Goal: Entertainment & Leisure: Consume media (video, audio)

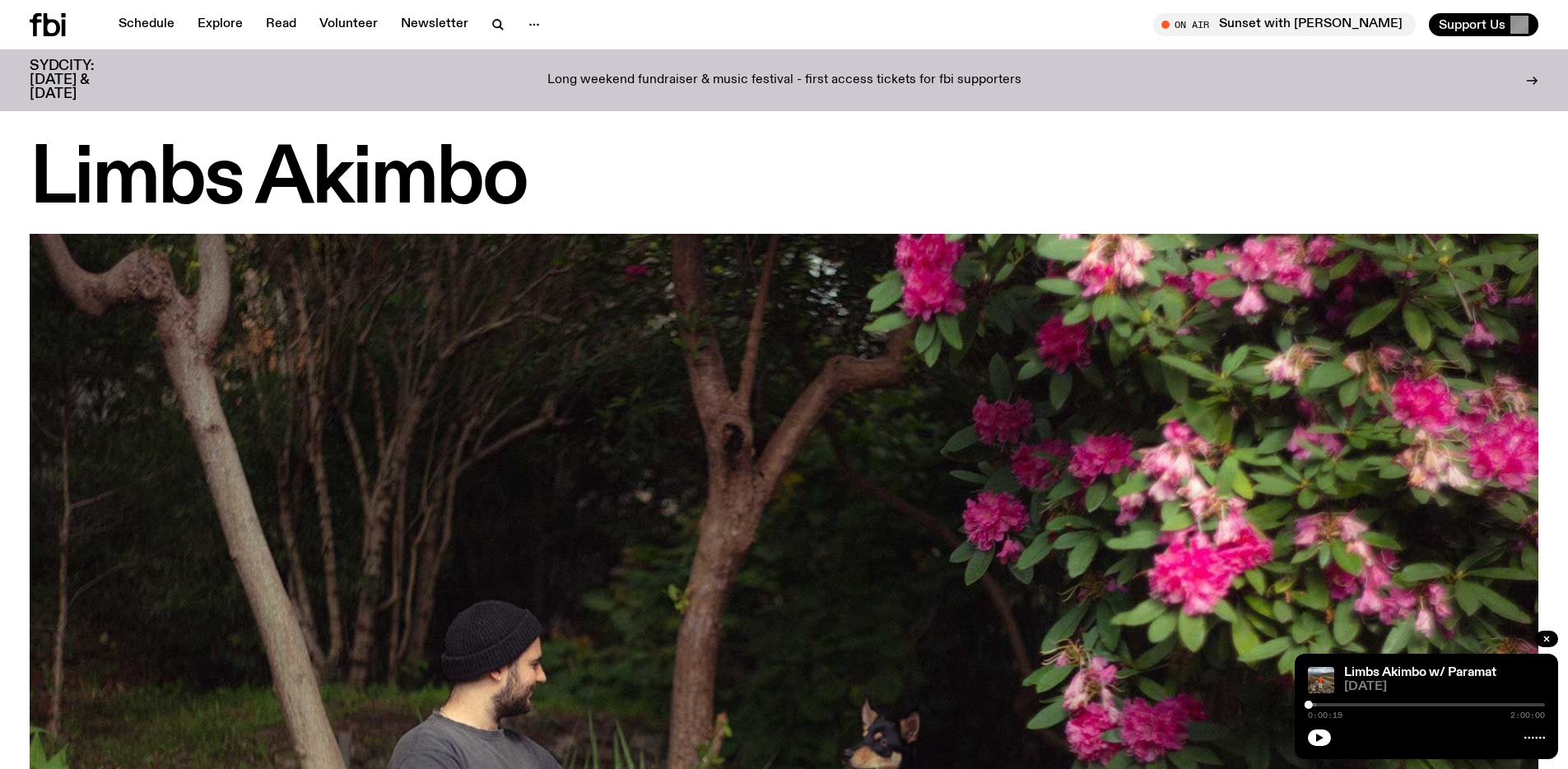
scroll to position [1129, 0]
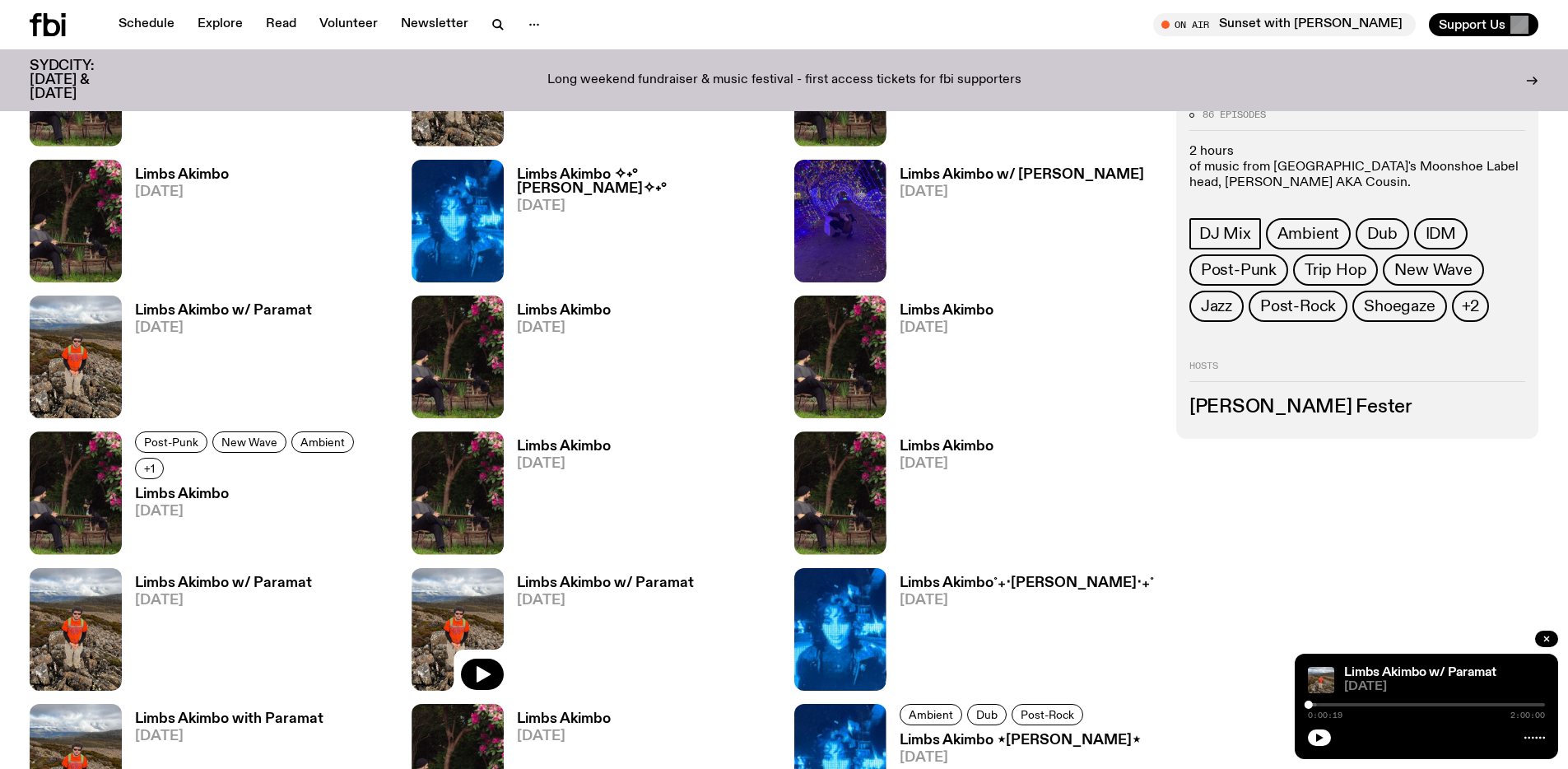
click at [1333, 736] on div at bounding box center [1427, 737] width 237 height 20
click at [1331, 738] on button "button" at bounding box center [1320, 738] width 23 height 16
click at [1313, 708] on div at bounding box center [1313, 704] width 8 height 8
click at [1330, 711] on span "0:05:42" at bounding box center [1325, 715] width 34 height 8
click at [1331, 708] on div "0:05:48 2:00:00" at bounding box center [1427, 710] width 237 height 20
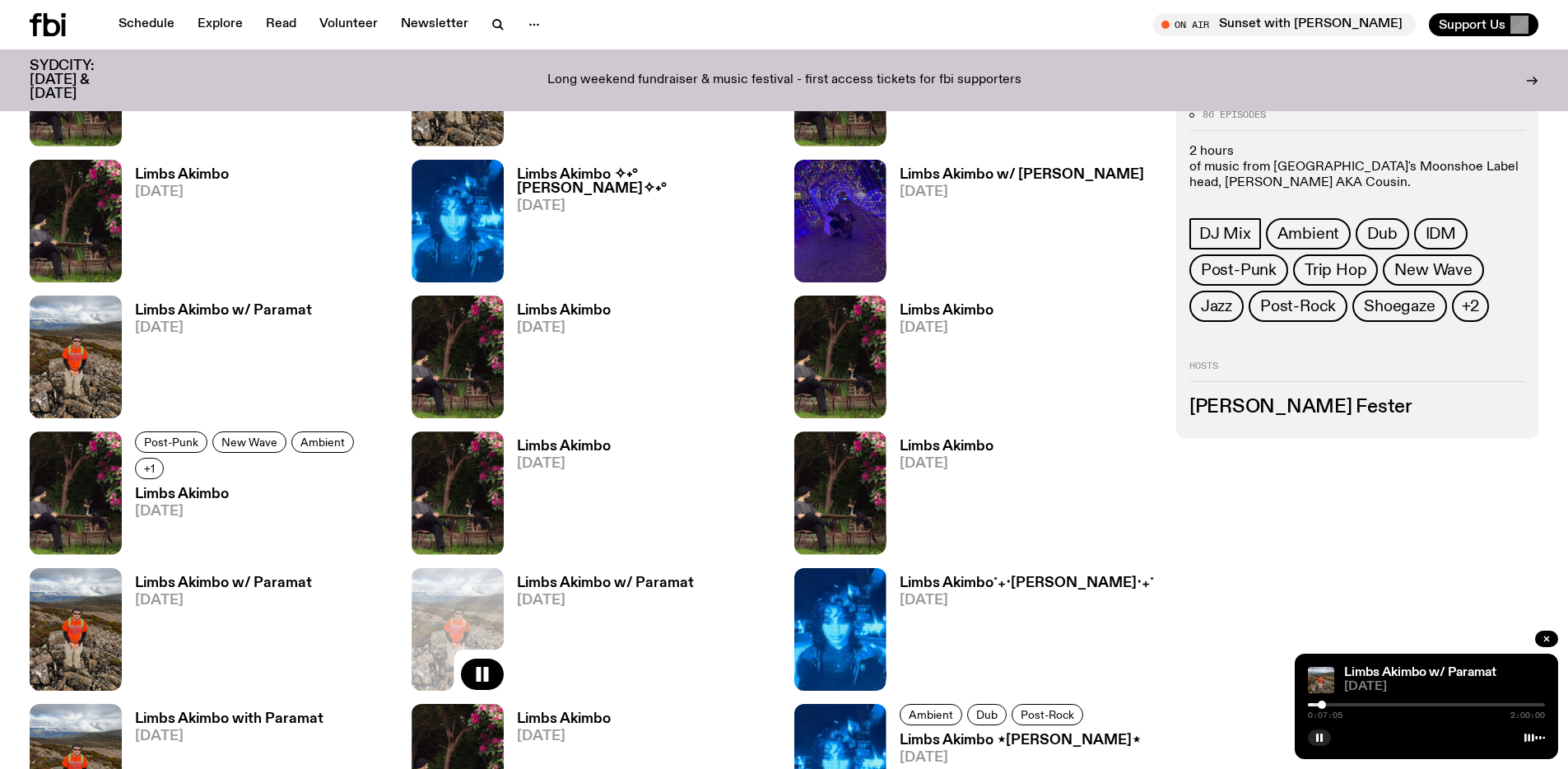
click at [1323, 708] on div at bounding box center [1322, 704] width 8 height 8
click at [1327, 705] on div at bounding box center [1326, 704] width 8 height 8
click at [1340, 708] on div "0:09:52 2:00:00" at bounding box center [1427, 710] width 237 height 20
click at [1338, 703] on div at bounding box center [1336, 704] width 8 height 8
click at [1305, 742] on div "Limbs Akimbo w/ Paramat [DATE] 0:26:32 2:00:00" at bounding box center [1426, 706] width 263 height 105
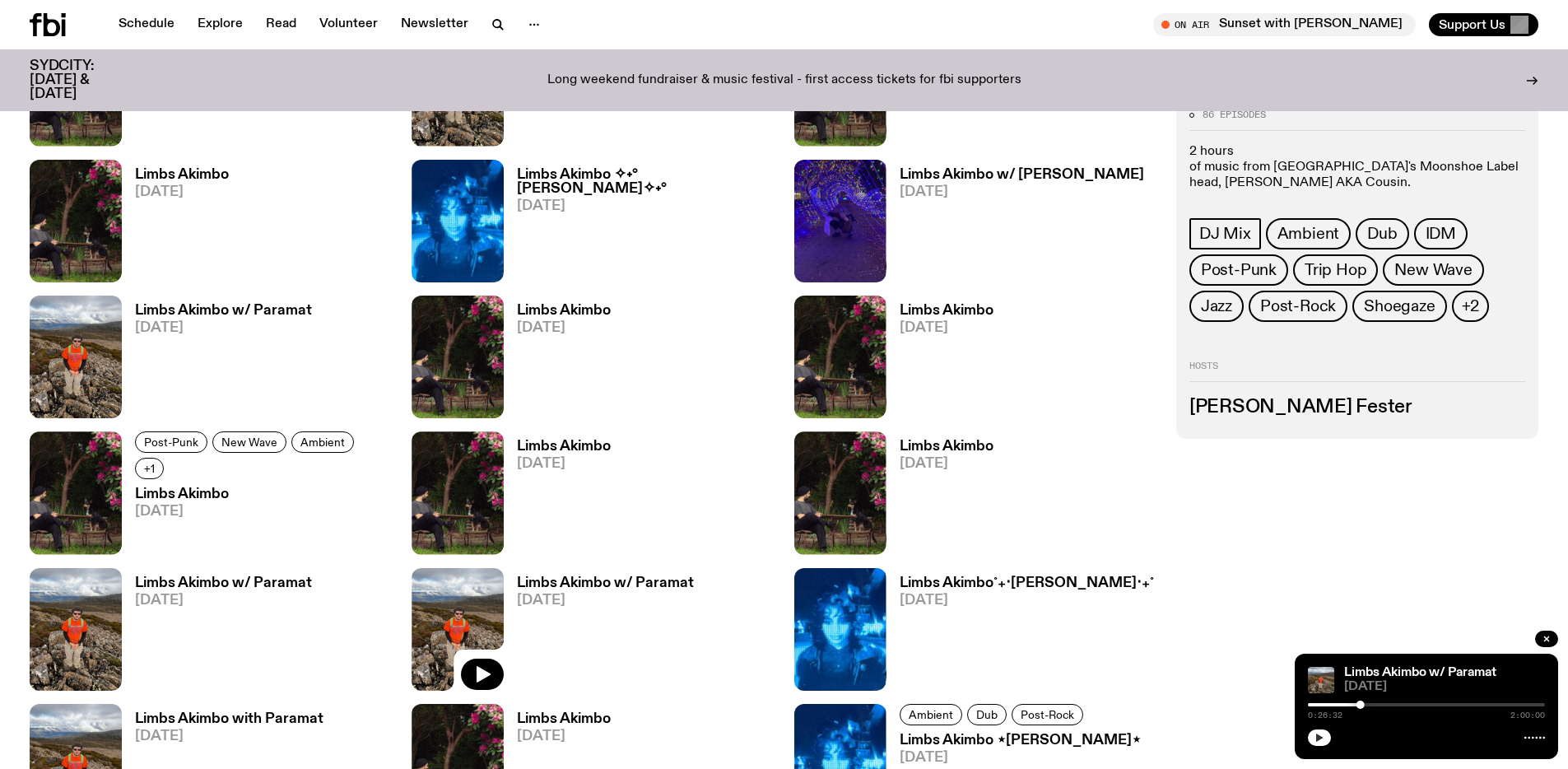
click at [1312, 737] on button "button" at bounding box center [1320, 738] width 23 height 16
